Goal: Navigation & Orientation: Go to known website

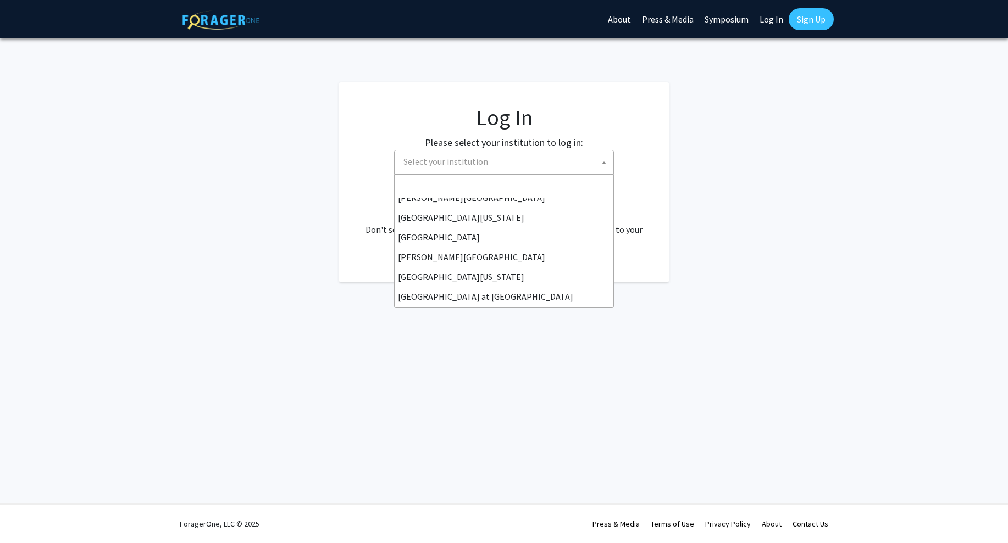
scroll to position [316, 0]
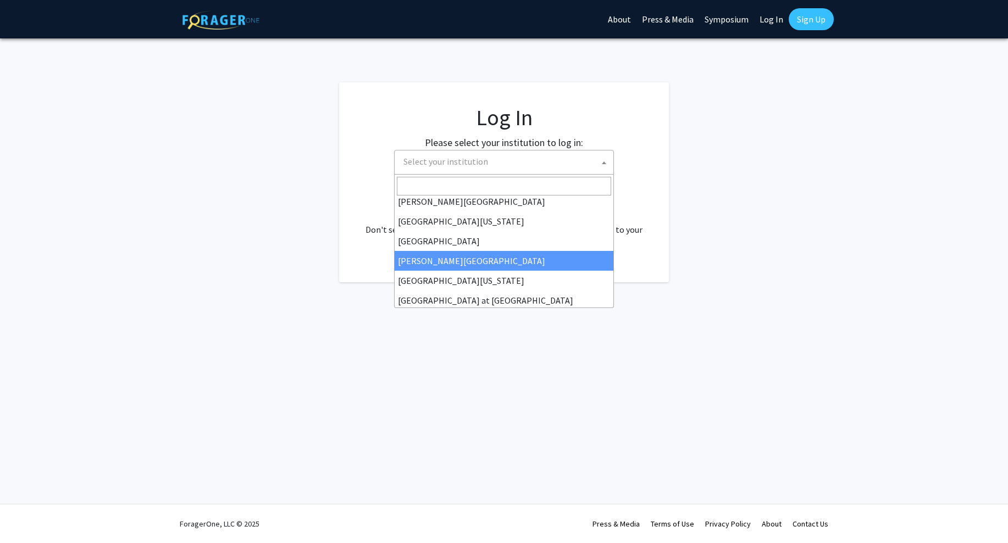
select select "24"
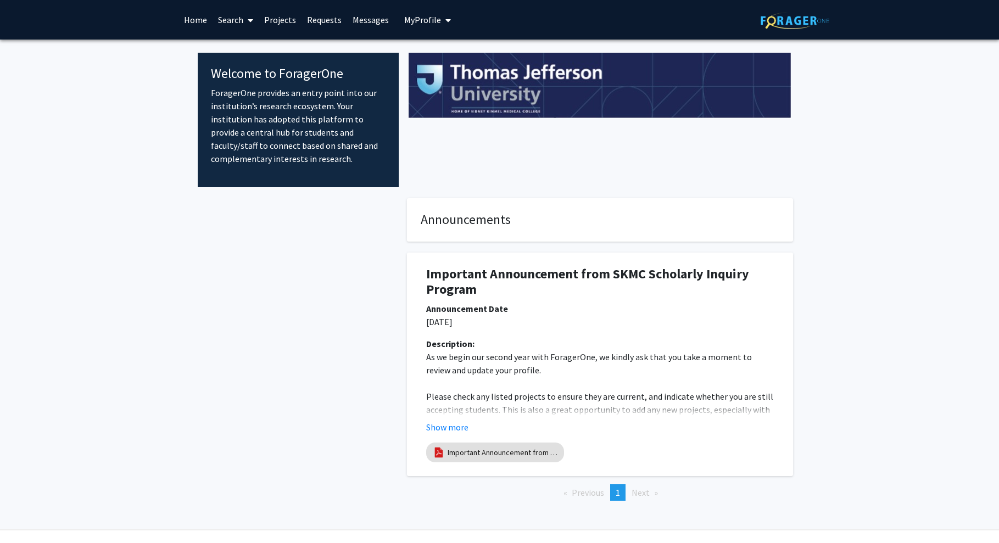
scroll to position [26, 0]
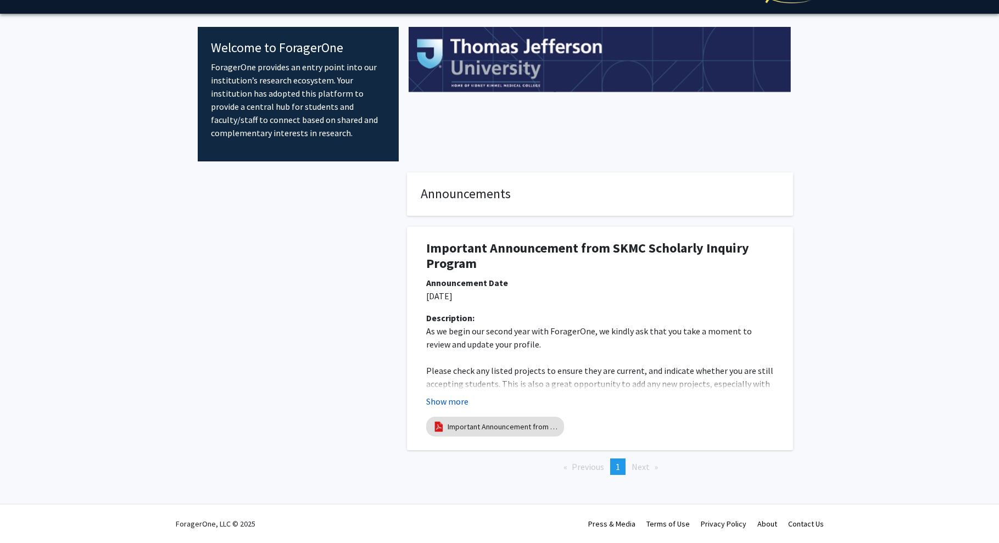
click at [458, 402] on button "Show more" at bounding box center [447, 401] width 42 height 13
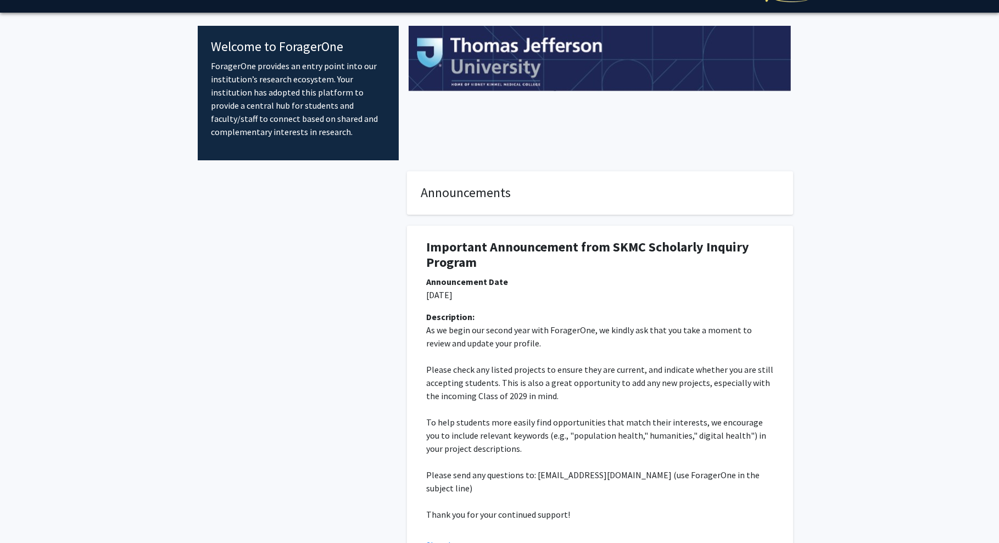
scroll to position [0, 0]
